Goal: Information Seeking & Learning: Learn about a topic

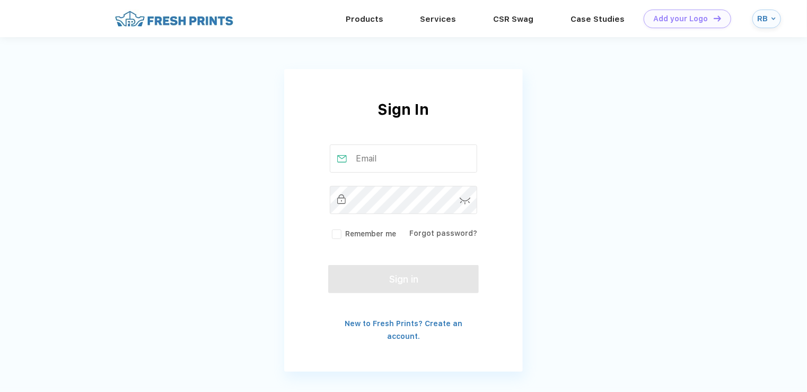
click at [377, 162] on input "text" at bounding box center [404, 158] width 148 height 28
type input "ryan.burton@tazmanian.com"
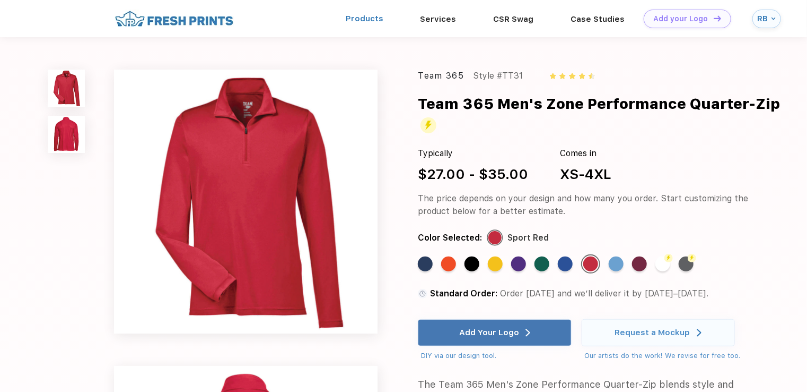
click at [383, 22] on link "Products" at bounding box center [365, 19] width 38 height 10
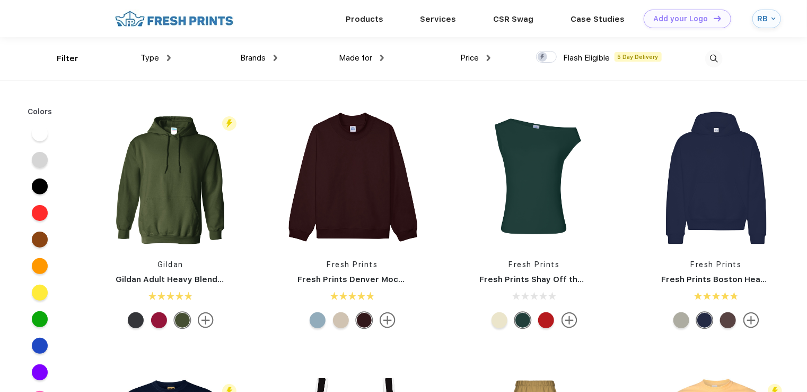
click at [707, 60] on img at bounding box center [715, 59] width 18 height 18
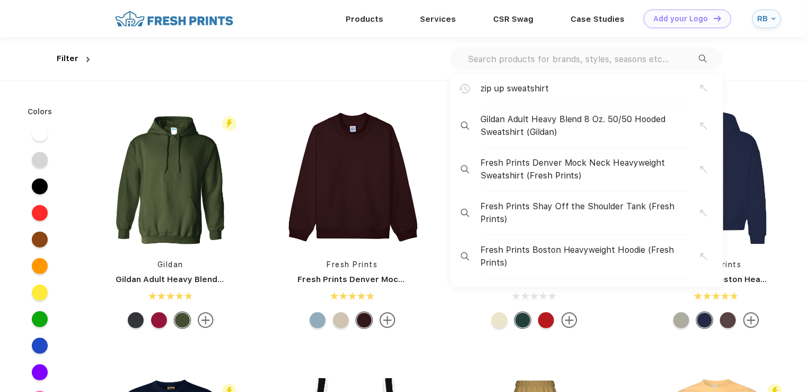
click at [707, 60] on img at bounding box center [703, 59] width 8 height 8
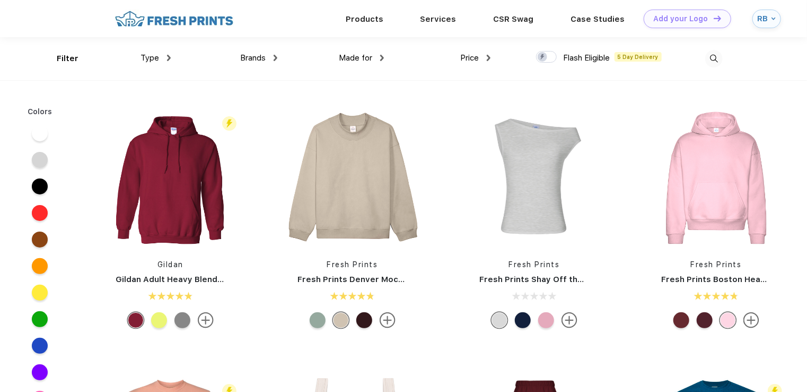
click at [710, 63] on img at bounding box center [715, 59] width 18 height 18
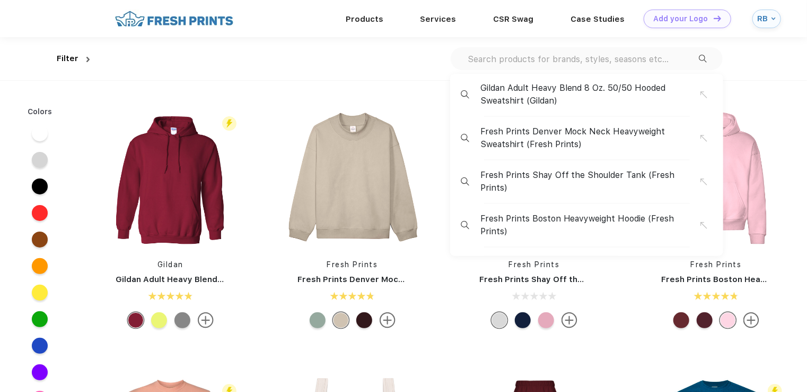
click at [701, 56] on img at bounding box center [703, 59] width 8 height 8
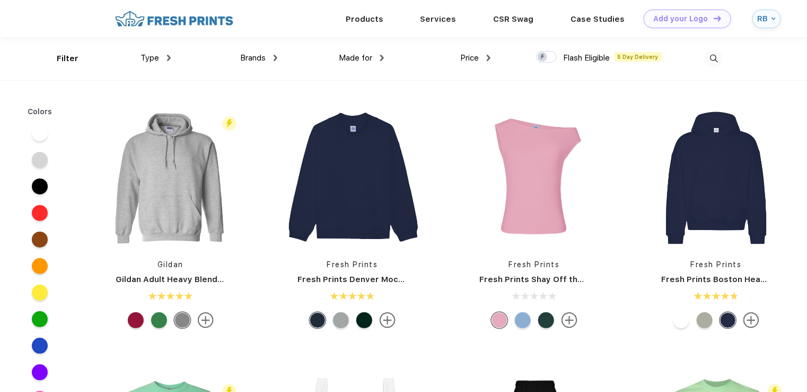
click at [709, 57] on img at bounding box center [715, 59] width 18 height 18
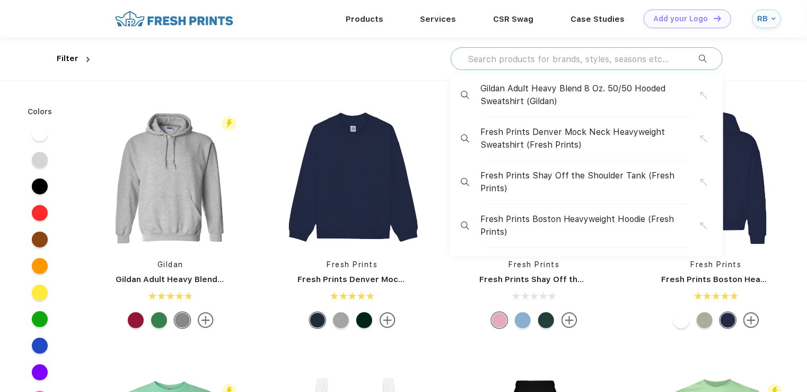
click at [645, 60] on input "text" at bounding box center [583, 59] width 232 height 12
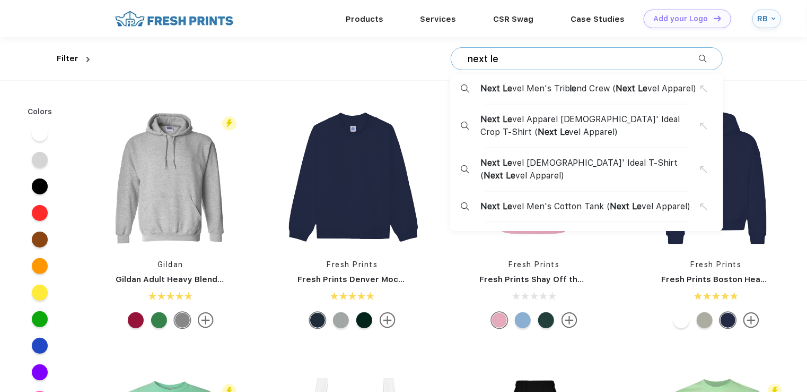
type input "next le"
click at [616, 90] on span "Next" at bounding box center [626, 88] width 20 height 10
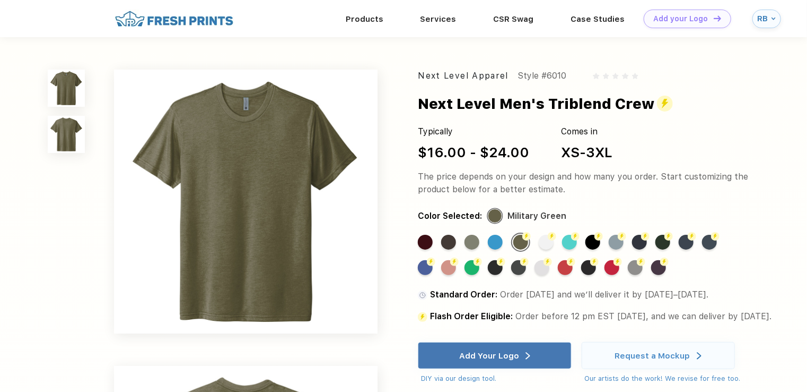
click at [2, 248] on div "Next Level Apparel Style #6010 Next Level Men's Triblend Crew Typically $16.00 …" at bounding box center [403, 349] width 807 height 624
click at [563, 265] on div "Flash Color" at bounding box center [565, 267] width 15 height 15
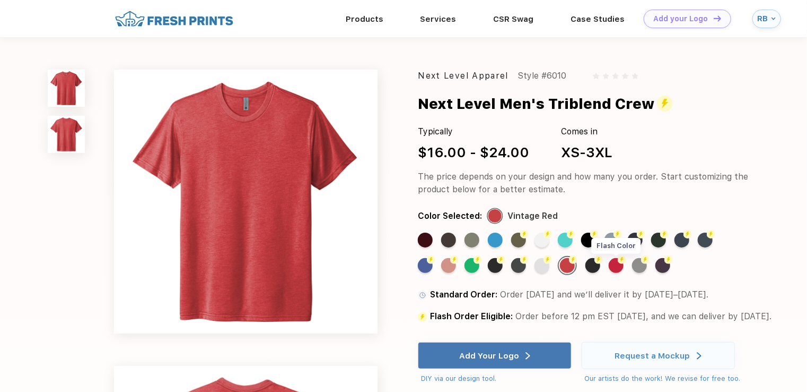
click at [616, 266] on div "Flash Color" at bounding box center [616, 265] width 15 height 15
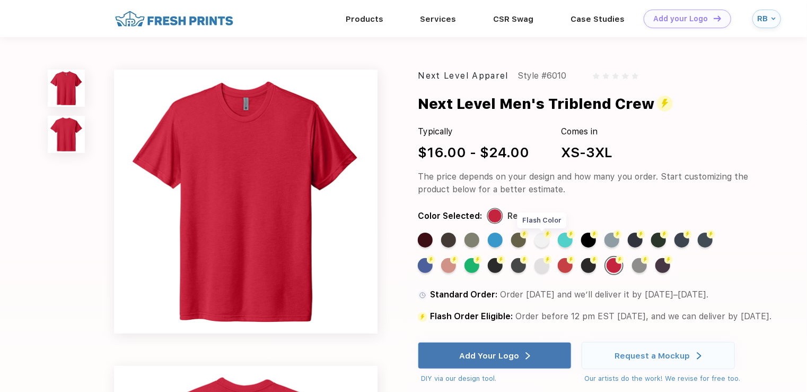
click at [546, 240] on div "Flash Color" at bounding box center [542, 239] width 15 height 15
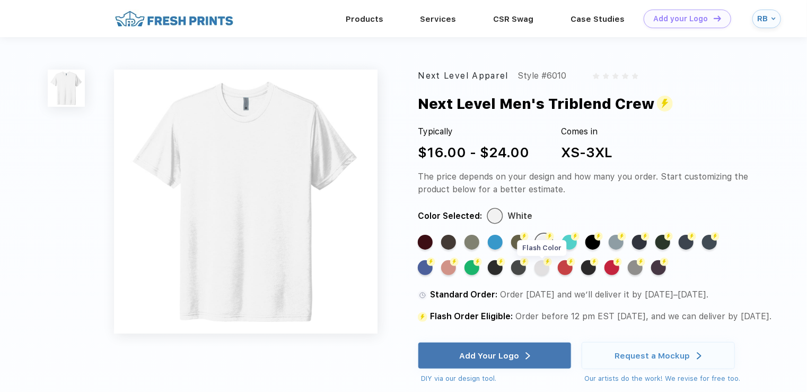
click at [538, 265] on div "Flash Color" at bounding box center [542, 267] width 15 height 15
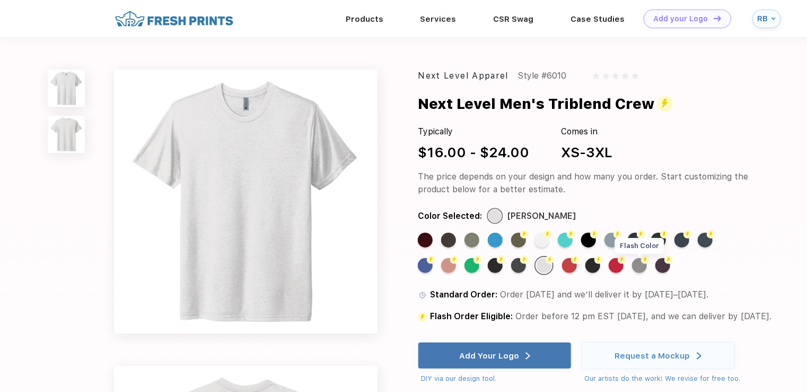
click at [641, 262] on div "Flash Color" at bounding box center [639, 265] width 15 height 15
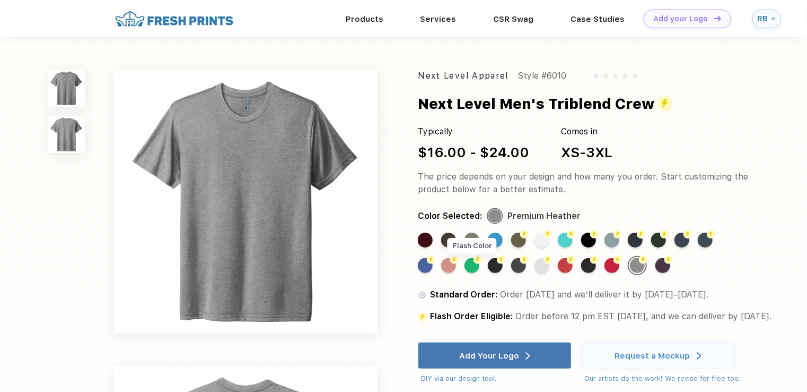
click at [470, 268] on div "Flash Color" at bounding box center [472, 265] width 15 height 15
